Goal: Task Accomplishment & Management: Use online tool/utility

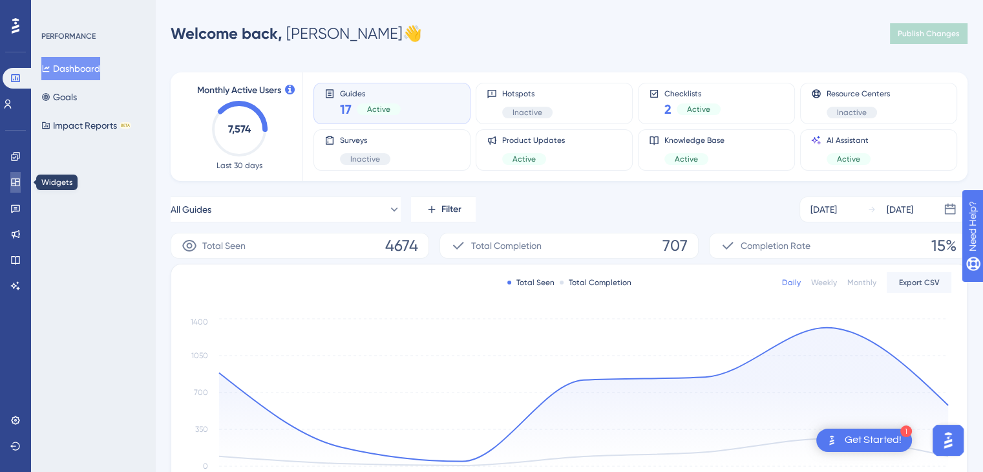
click at [13, 192] on link at bounding box center [15, 182] width 10 height 21
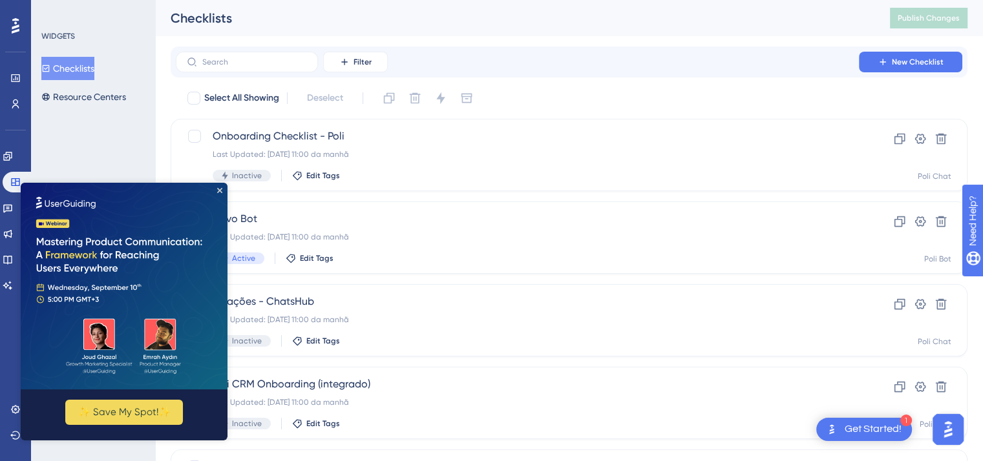
click at [213, 206] on img at bounding box center [124, 286] width 207 height 207
drag, startPoint x: 220, startPoint y: 191, endPoint x: 21, endPoint y: 373, distance: 270.3
click at [220, 191] on icon "Close Preview" at bounding box center [219, 190] width 5 height 5
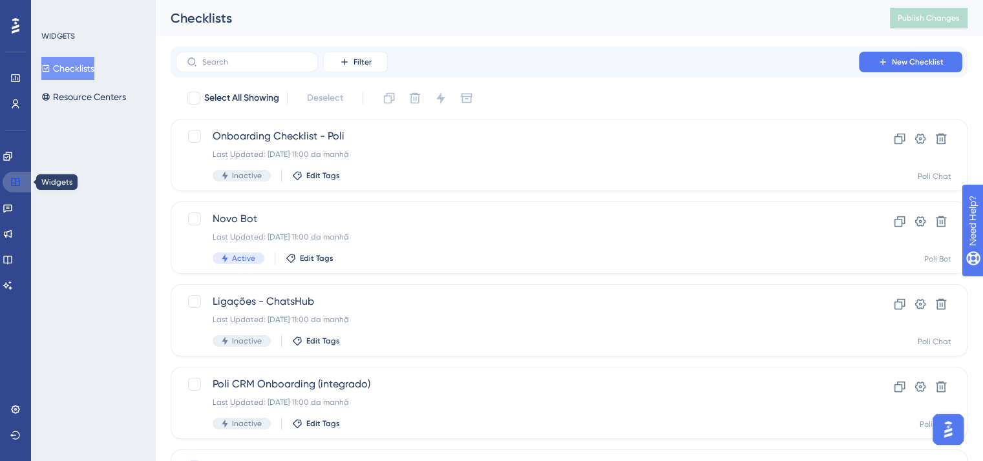
click at [17, 183] on icon at bounding box center [15, 182] width 10 height 10
click at [10, 207] on icon at bounding box center [8, 208] width 10 height 10
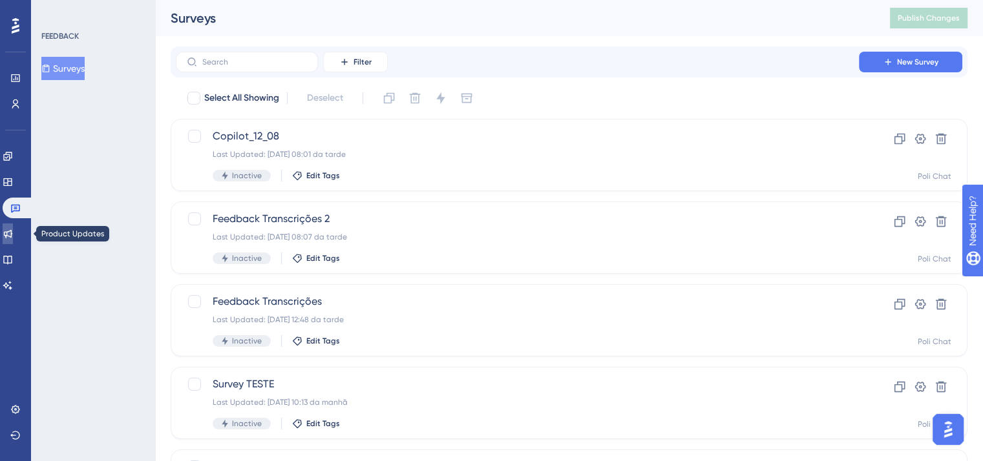
click at [10, 231] on icon at bounding box center [8, 234] width 10 height 10
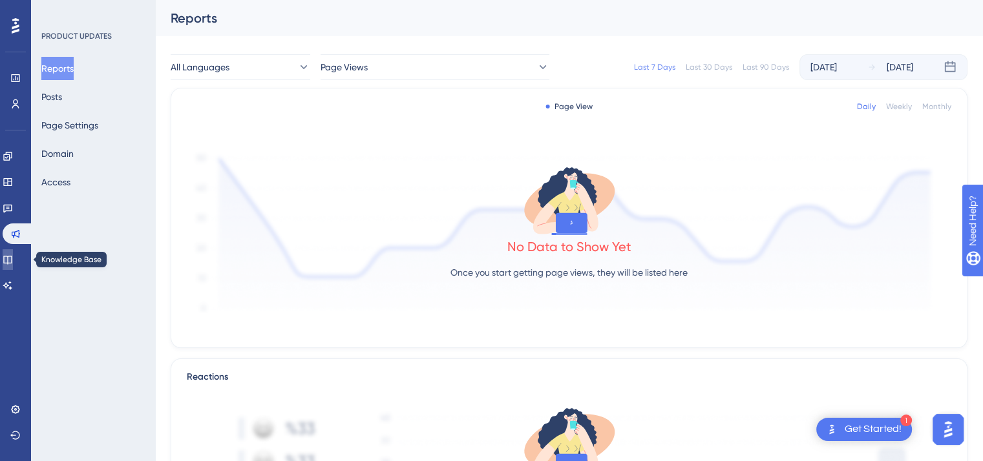
click at [12, 263] on icon at bounding box center [7, 260] width 8 height 8
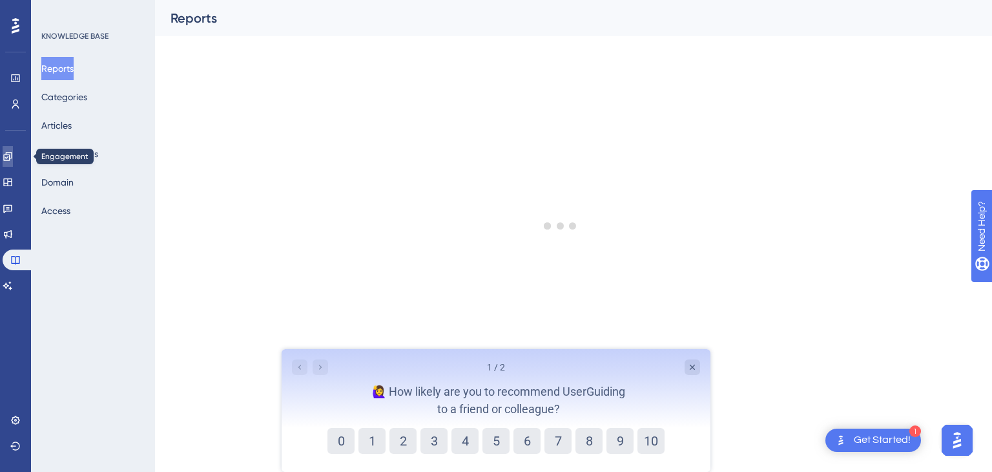
click at [11, 152] on icon at bounding box center [8, 156] width 10 height 10
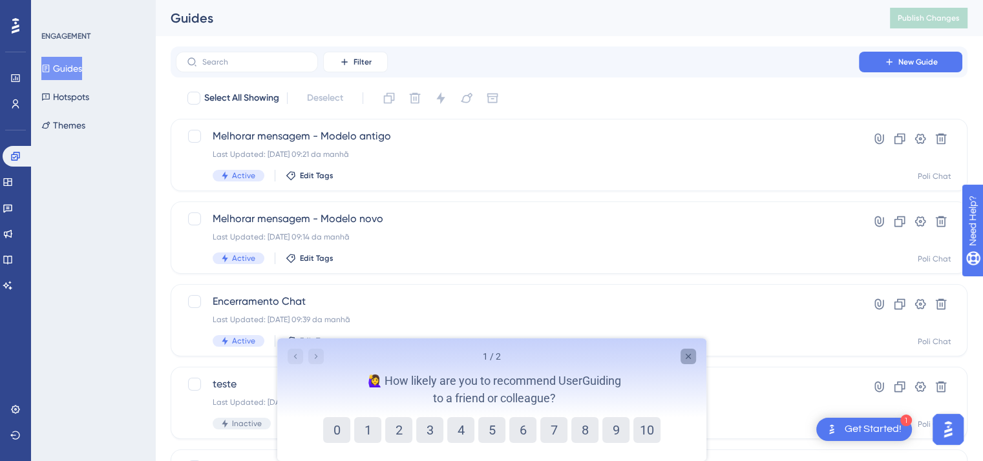
click at [685, 360] on icon "Close survey" at bounding box center [687, 357] width 10 height 10
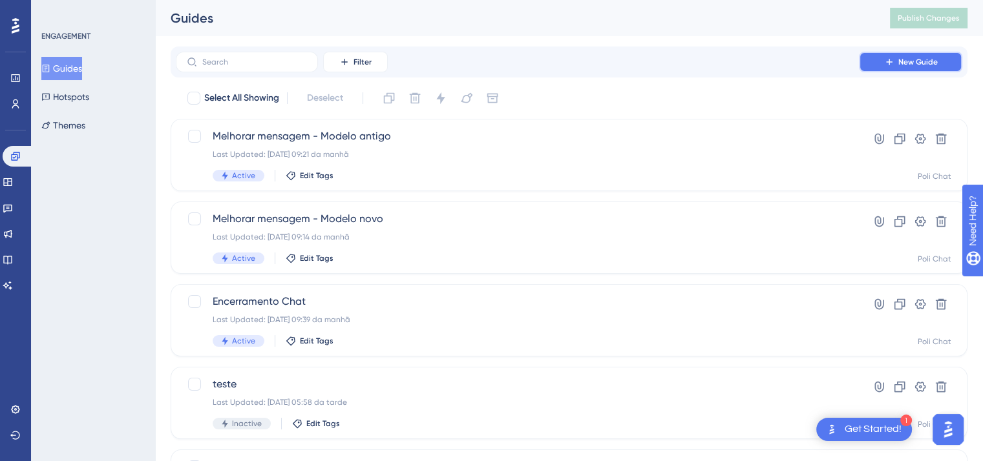
click at [929, 69] on button "New Guide" at bounding box center [910, 62] width 103 height 21
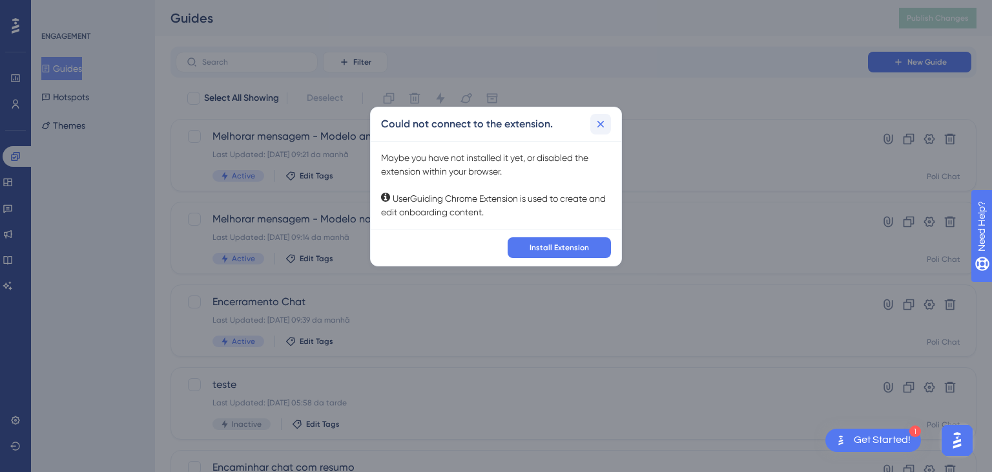
click at [600, 129] on icon at bounding box center [600, 124] width 13 height 13
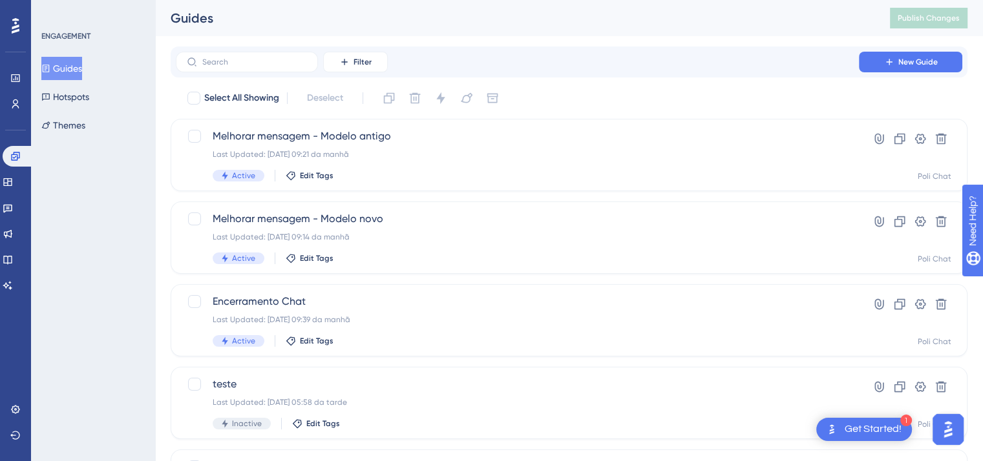
click at [26, 191] on div "Widgets" at bounding box center [16, 182] width 26 height 21
click at [13, 189] on link at bounding box center [8, 182] width 10 height 21
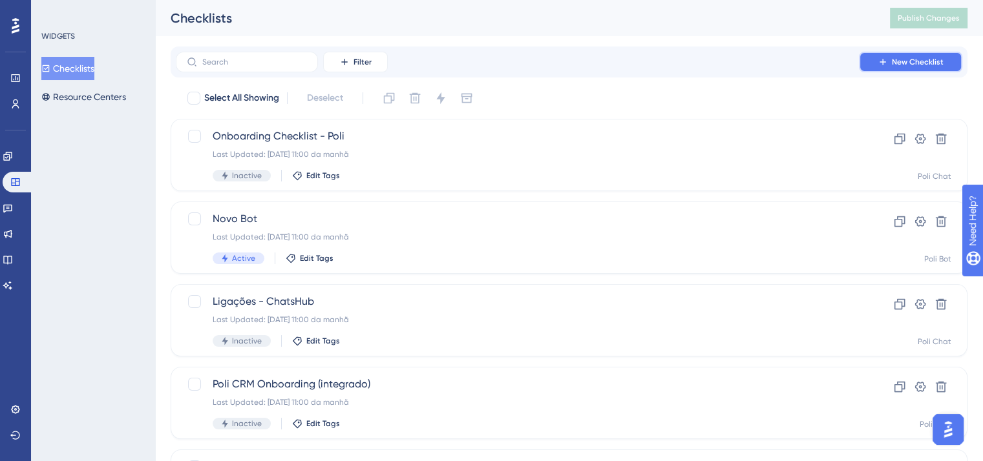
click at [916, 65] on span "New Checklist" at bounding box center [918, 62] width 52 height 10
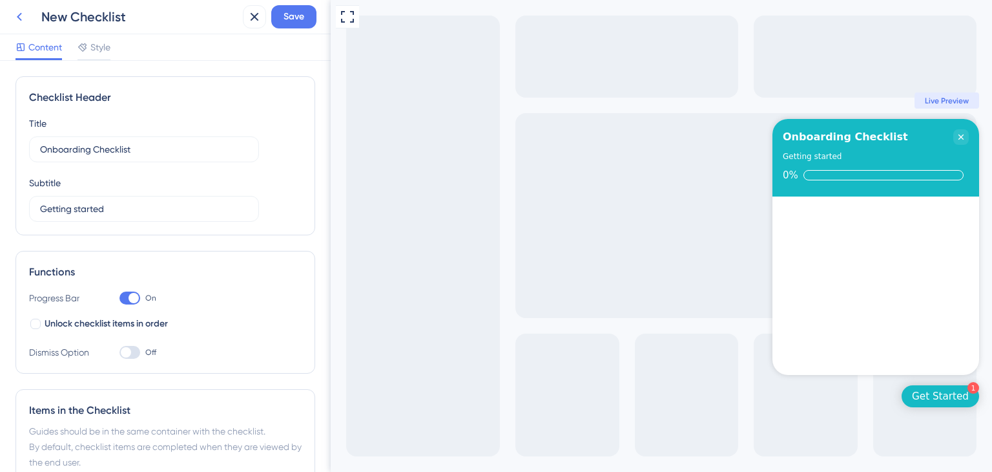
click at [18, 19] on icon at bounding box center [20, 17] width 16 height 16
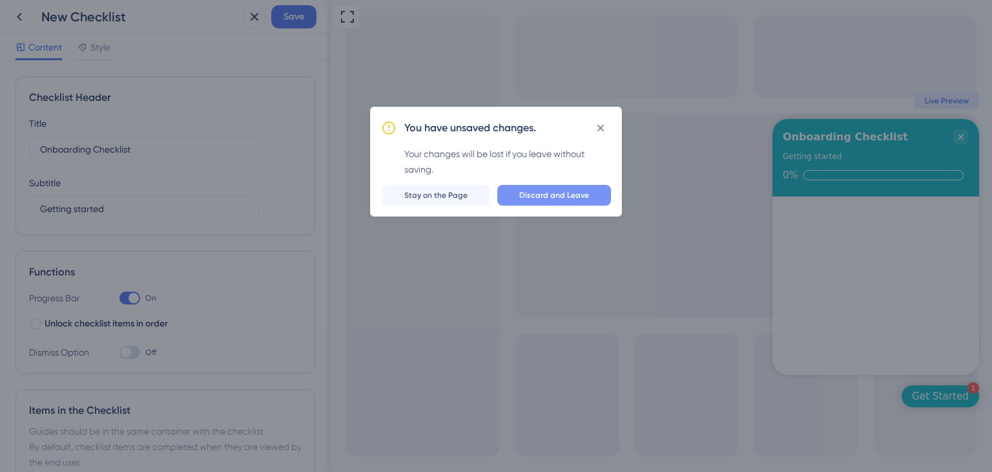
click at [530, 195] on span "Discard and Leave" at bounding box center [555, 195] width 70 height 10
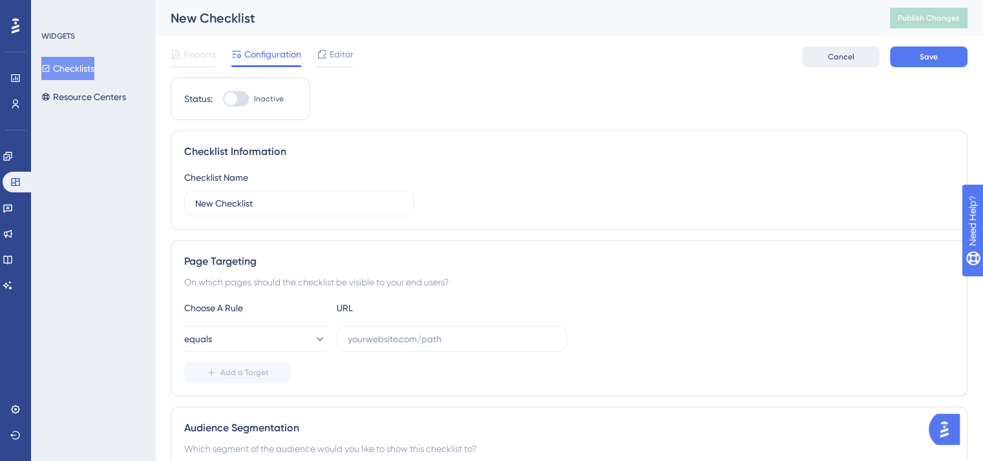
click at [851, 63] on button "Cancel" at bounding box center [841, 57] width 78 height 21
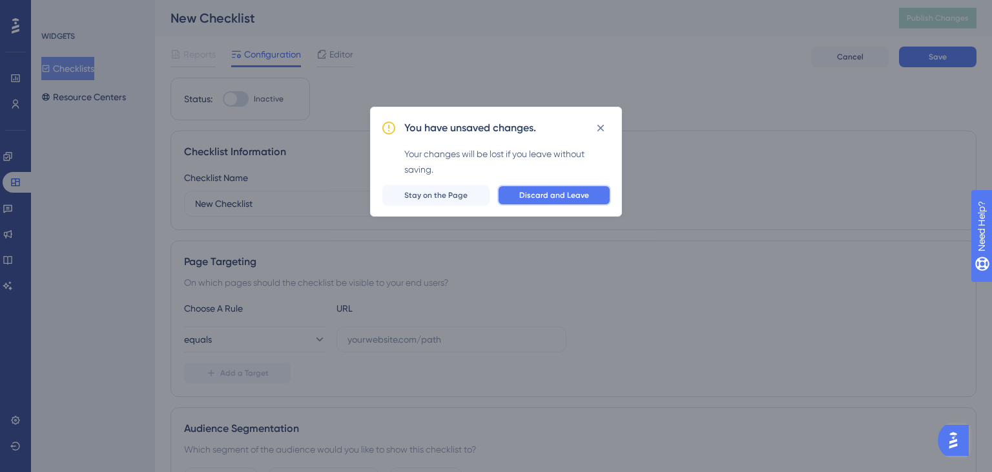
click at [524, 198] on span "Discard and Leave" at bounding box center [555, 195] width 70 height 10
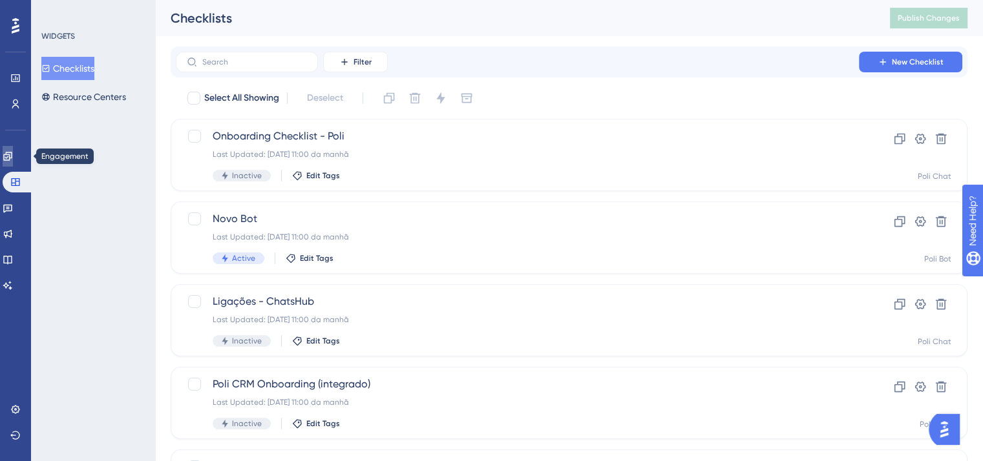
click at [13, 156] on icon at bounding box center [8, 156] width 10 height 10
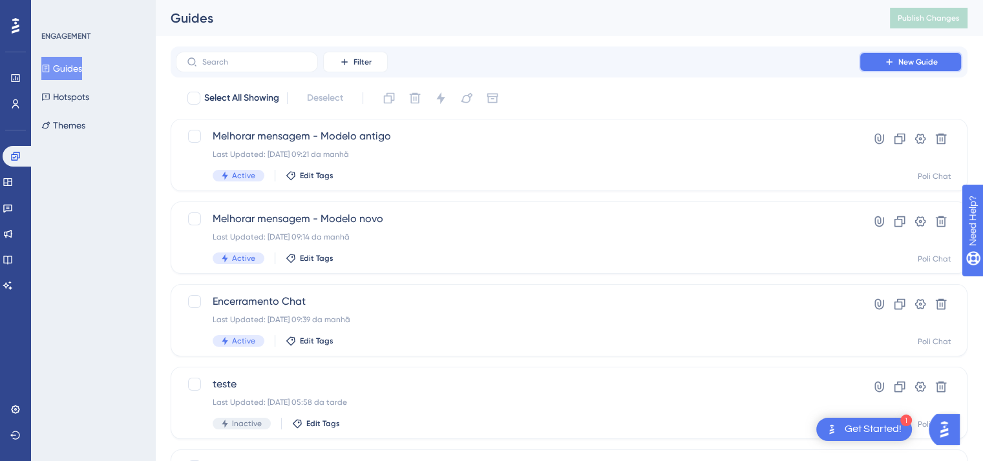
click at [916, 66] on span "New Guide" at bounding box center [917, 62] width 39 height 10
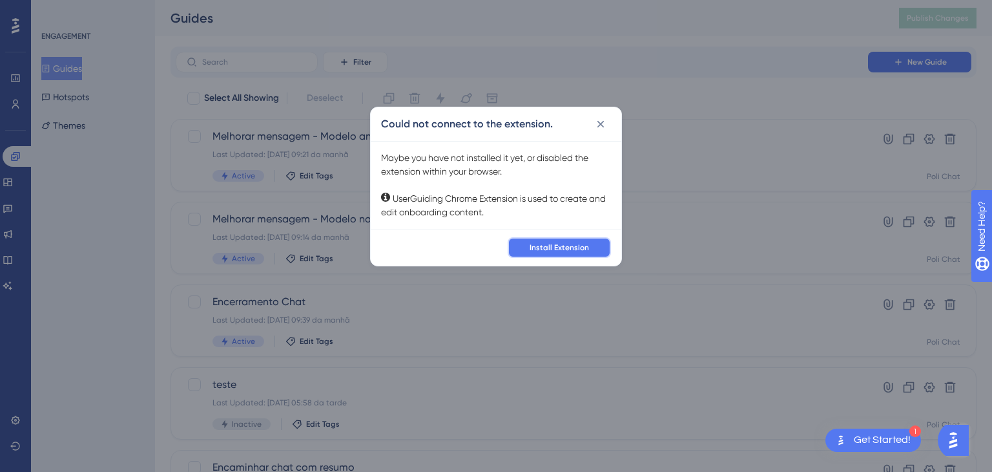
click at [572, 244] on span "Install Extension" at bounding box center [559, 247] width 59 height 10
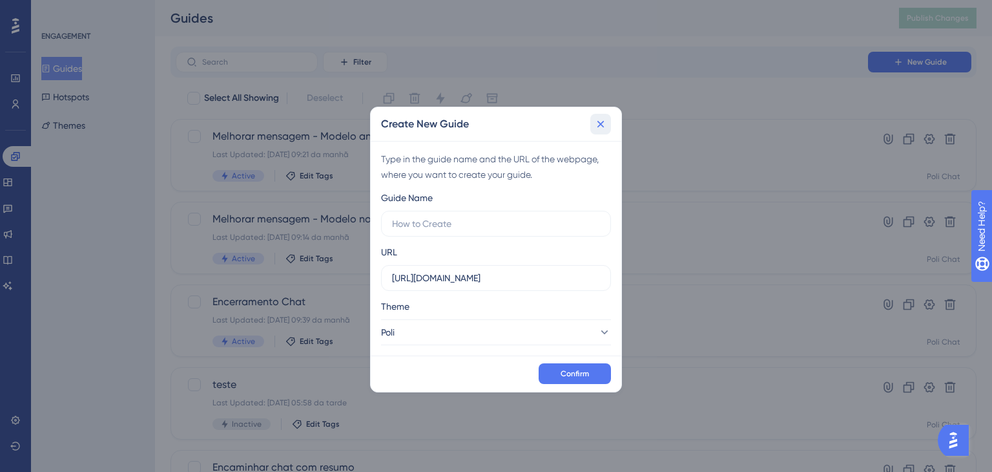
drag, startPoint x: 595, startPoint y: 129, endPoint x: 605, endPoint y: 90, distance: 40.7
click at [596, 128] on icon at bounding box center [600, 124] width 13 height 13
